Goal: Task Accomplishment & Management: Manage account settings

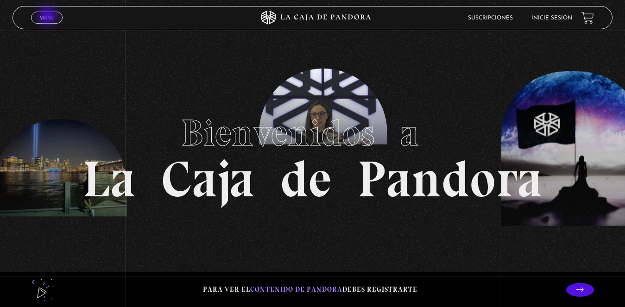
click at [49, 17] on span "Menu" at bounding box center [46, 18] width 15 height 6
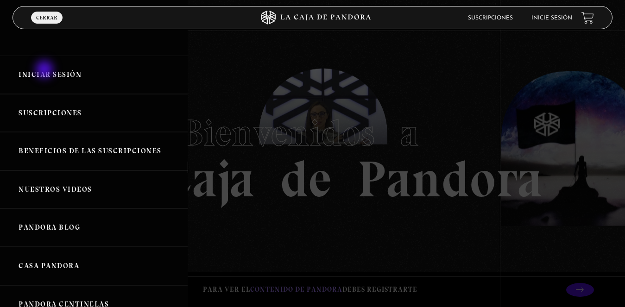
click at [45, 70] on link "Iniciar Sesión" at bounding box center [94, 75] width 188 height 38
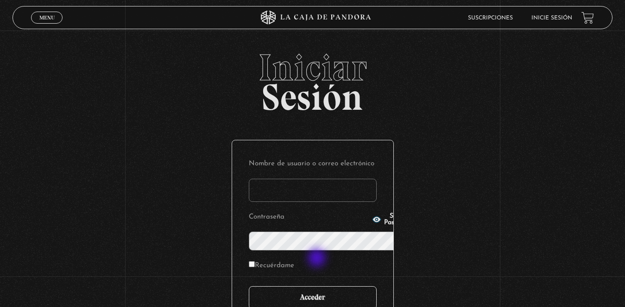
type input "karlapj14@hotmail.com"
click at [317, 286] on input "Acceder" at bounding box center [313, 297] width 128 height 23
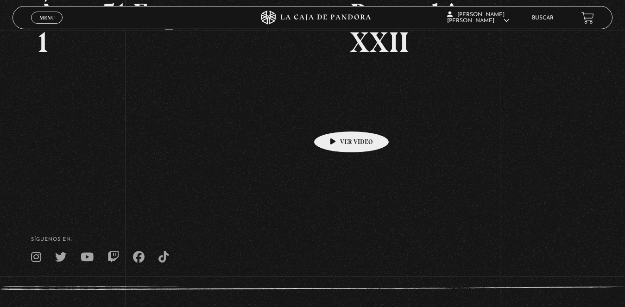
scroll to position [139, 0]
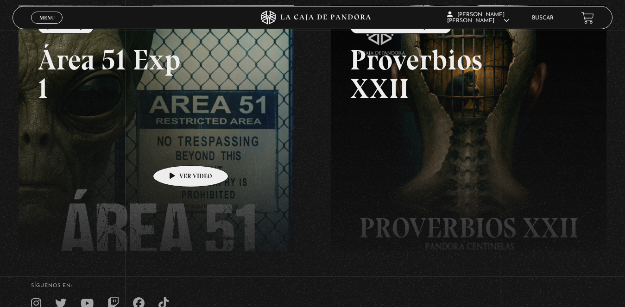
click at [175, 152] on link at bounding box center [331, 158] width 625 height 307
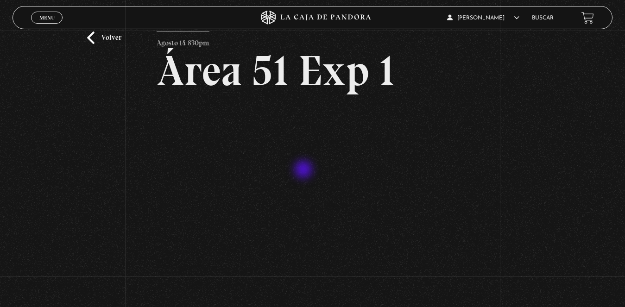
scroll to position [46, 0]
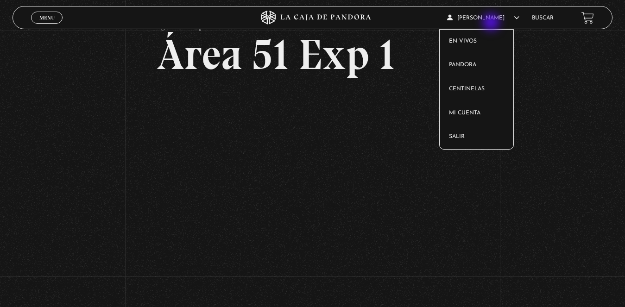
click at [492, 23] on article "[PERSON_NAME] En vivos Pandora Centinelas Mi cuenta [PERSON_NAME]" at bounding box center [484, 18] width 75 height 22
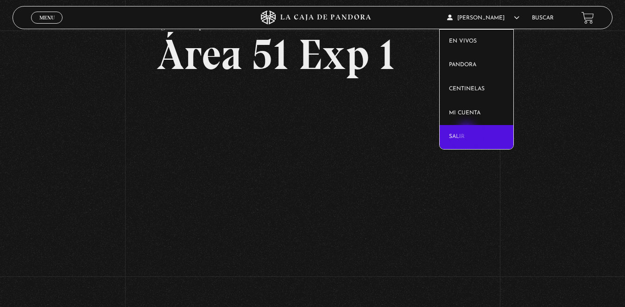
click at [467, 132] on link "Salir" at bounding box center [477, 137] width 74 height 24
